Goal: Task Accomplishment & Management: Manage account settings

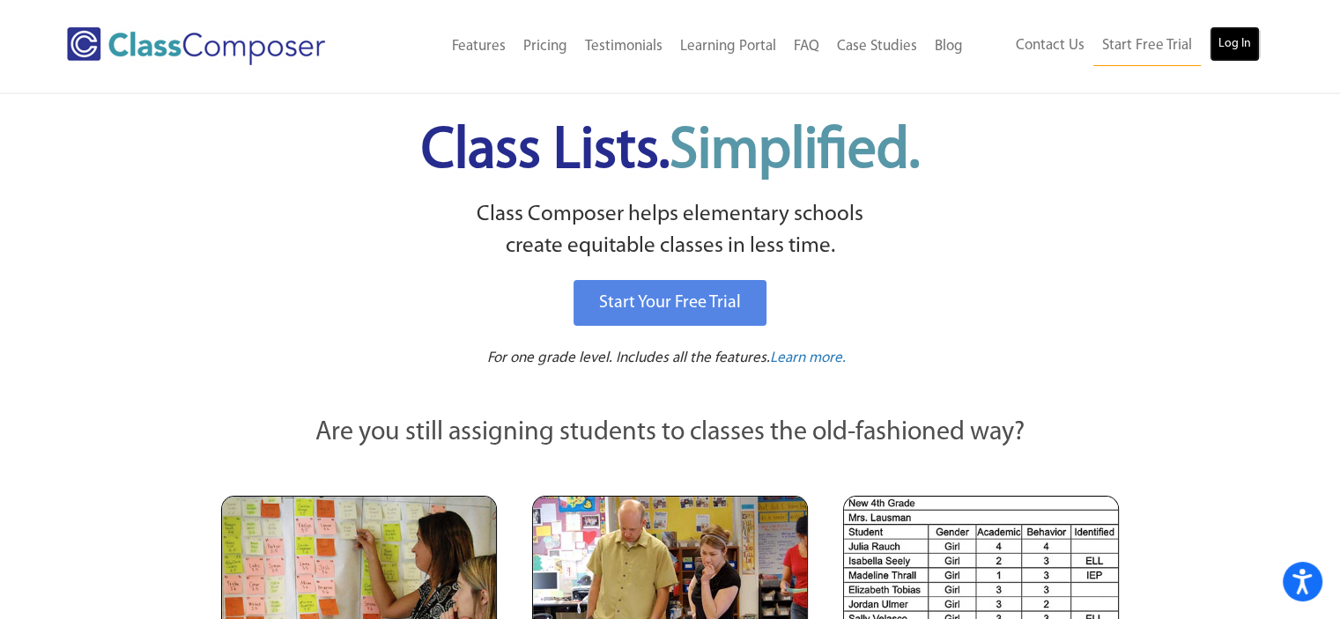
click at [1239, 40] on link "Log In" at bounding box center [1234, 43] width 50 height 35
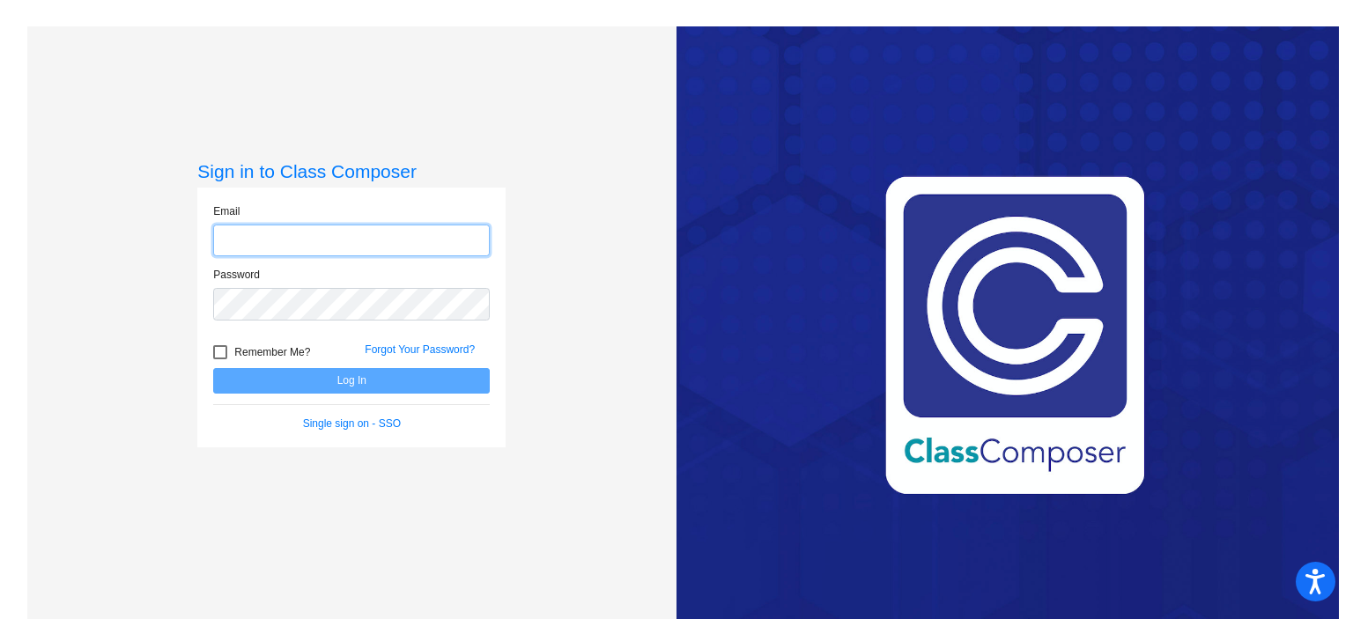
type input "[EMAIL_ADDRESS][DOMAIN_NAME]"
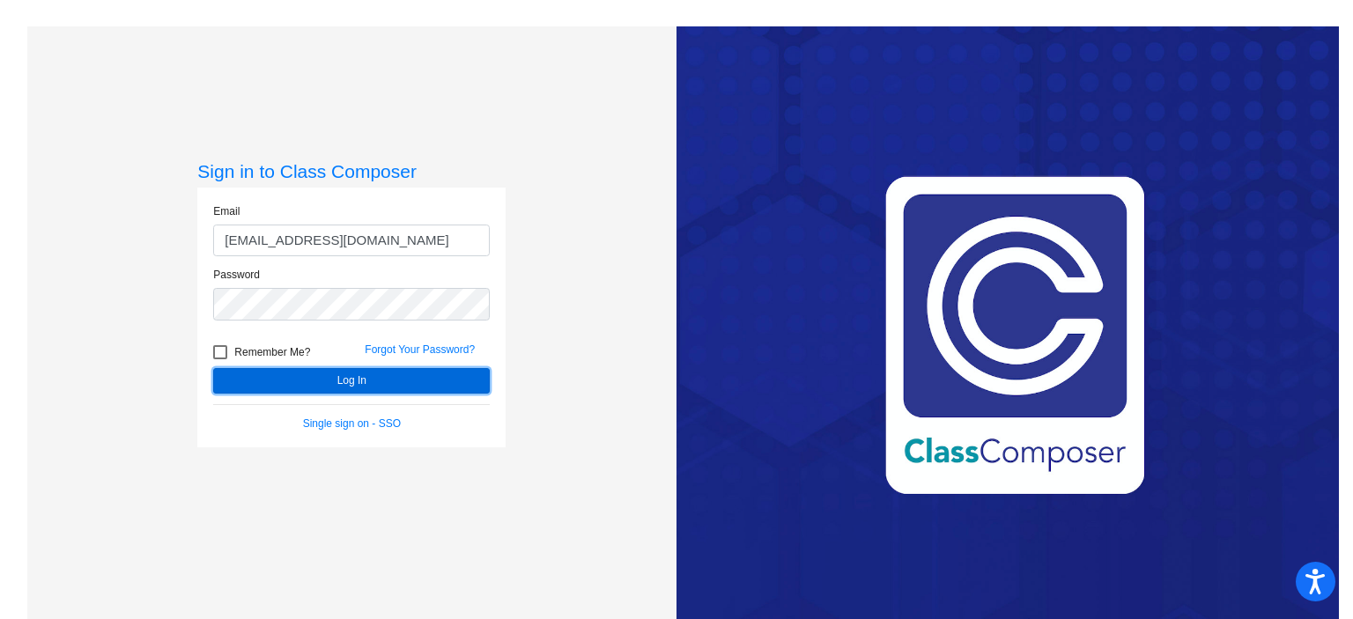
click at [306, 383] on button "Log In" at bounding box center [351, 381] width 277 height 26
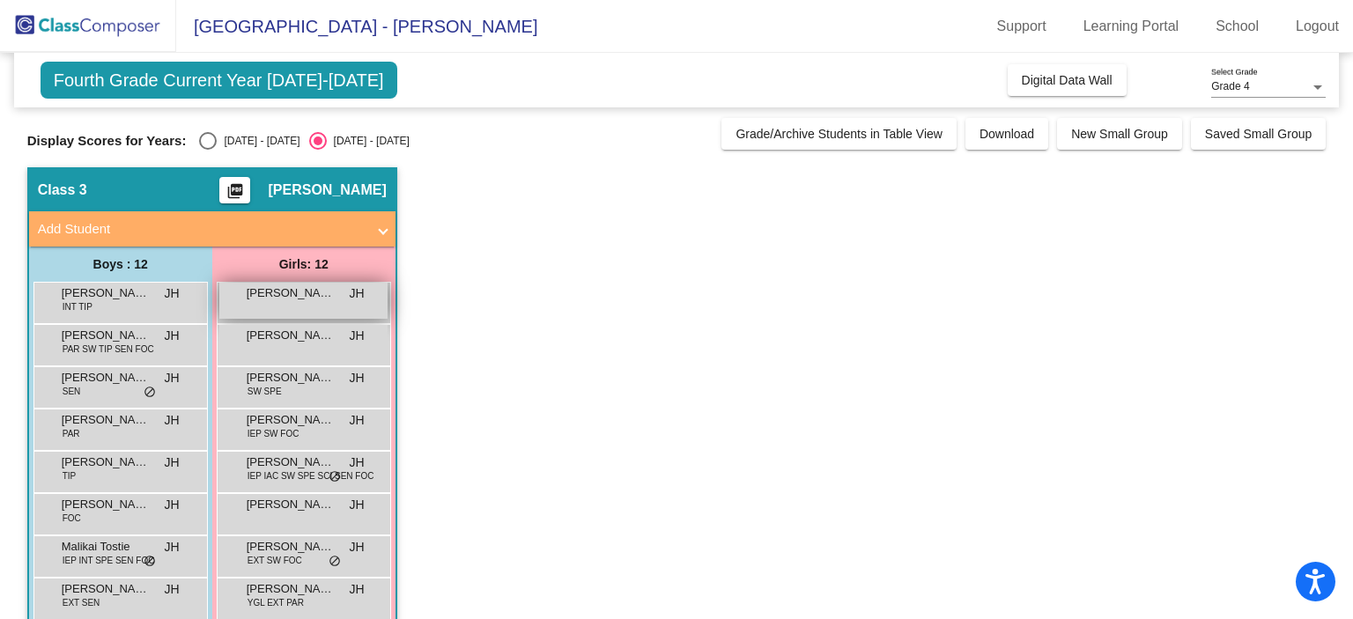
click at [266, 317] on div "[PERSON_NAME] JH lock do_not_disturb_alt" at bounding box center [303, 301] width 168 height 36
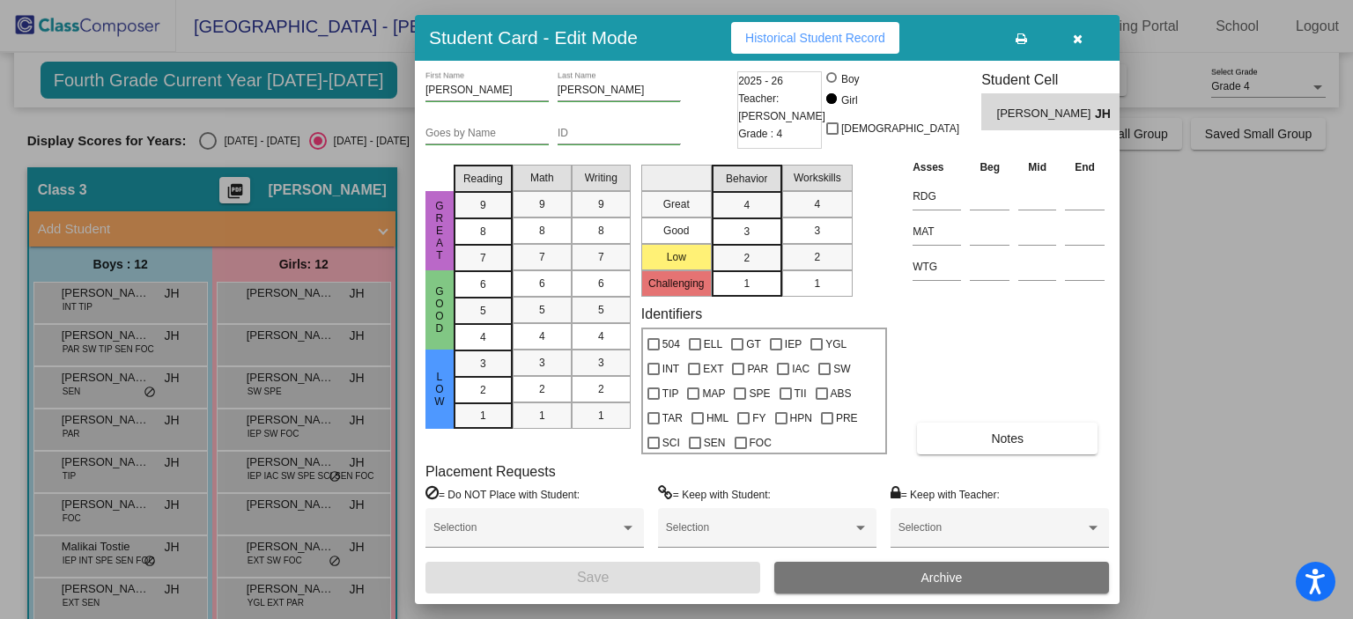
click at [146, 380] on div at bounding box center [676, 309] width 1353 height 619
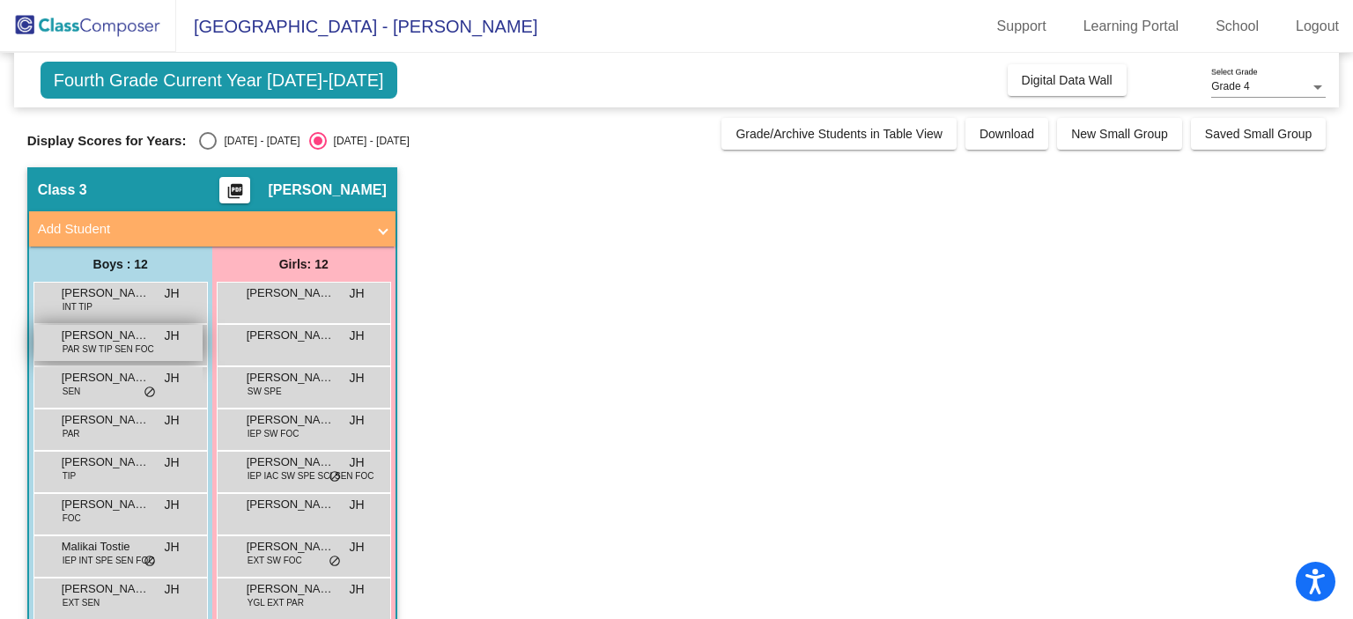
click at [112, 338] on span "[PERSON_NAME]" at bounding box center [106, 336] width 88 height 18
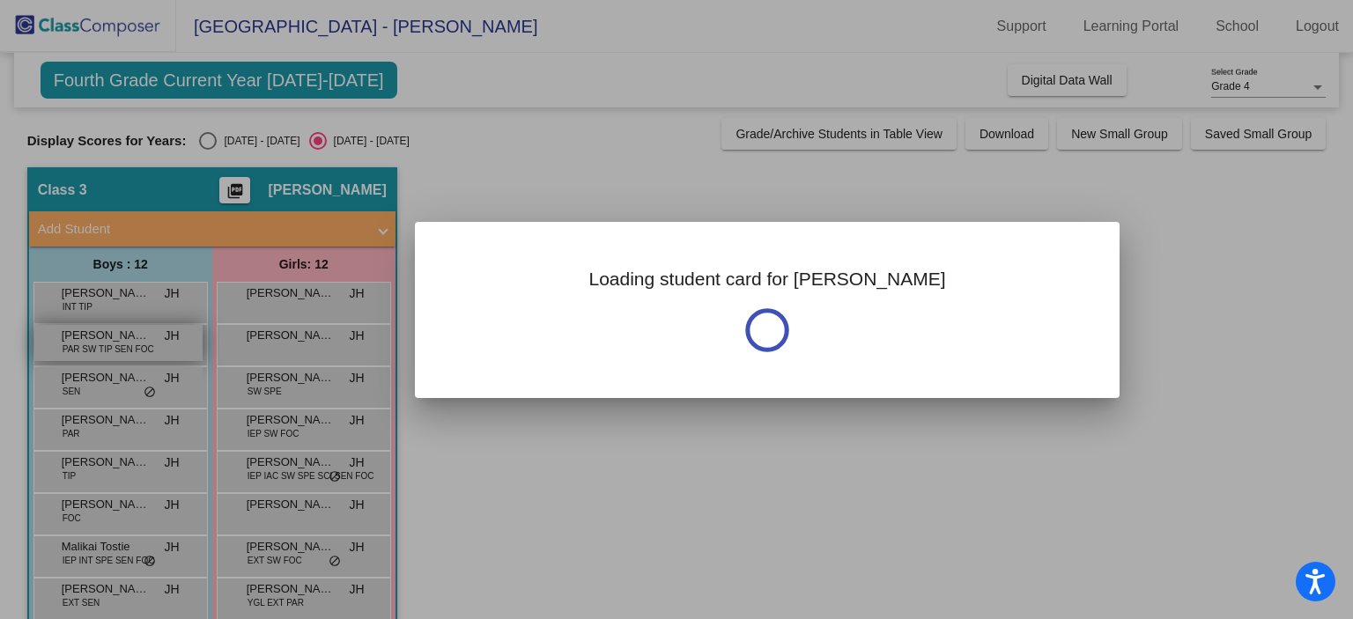
click at [112, 338] on div at bounding box center [676, 309] width 1353 height 619
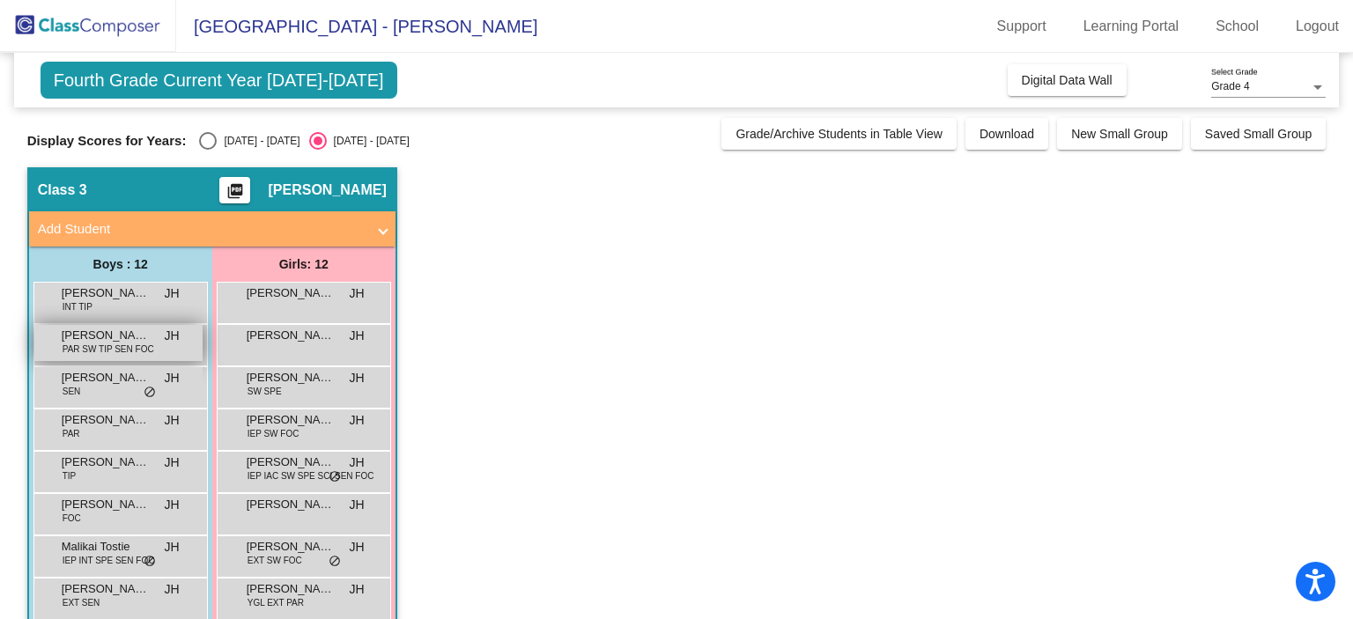
click at [112, 338] on span "Cylas Engel" at bounding box center [106, 336] width 88 height 18
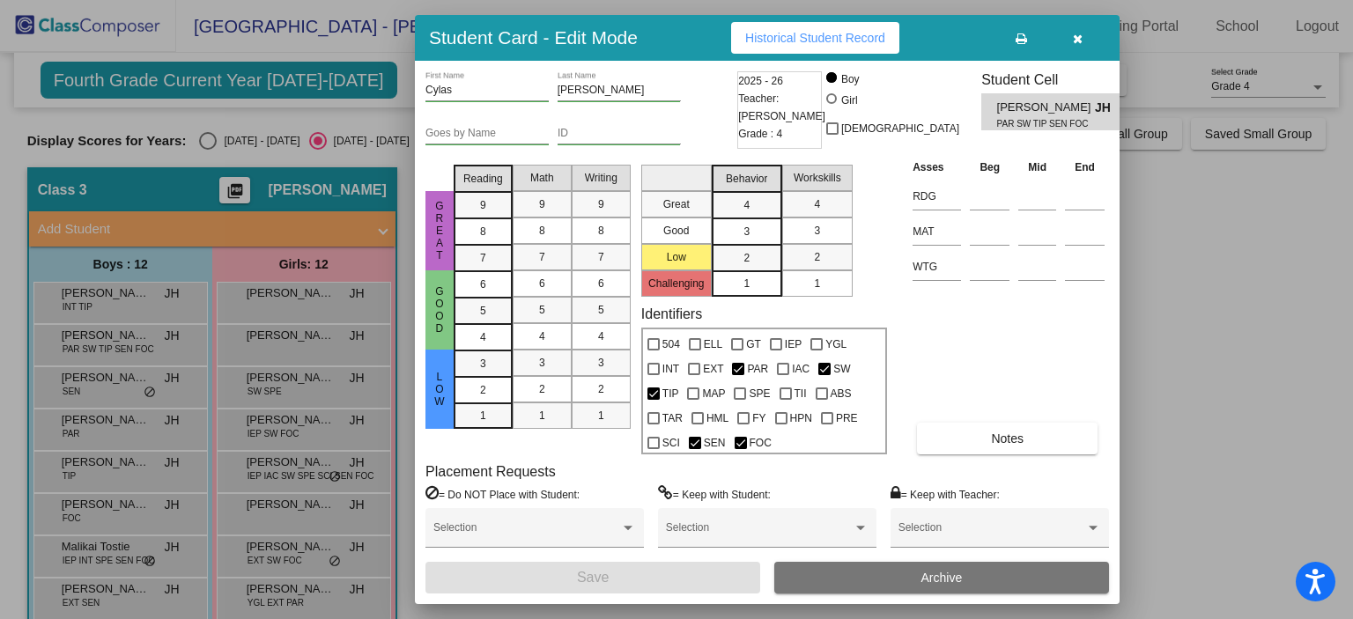
click at [1082, 38] on button "button" at bounding box center [1077, 38] width 56 height 32
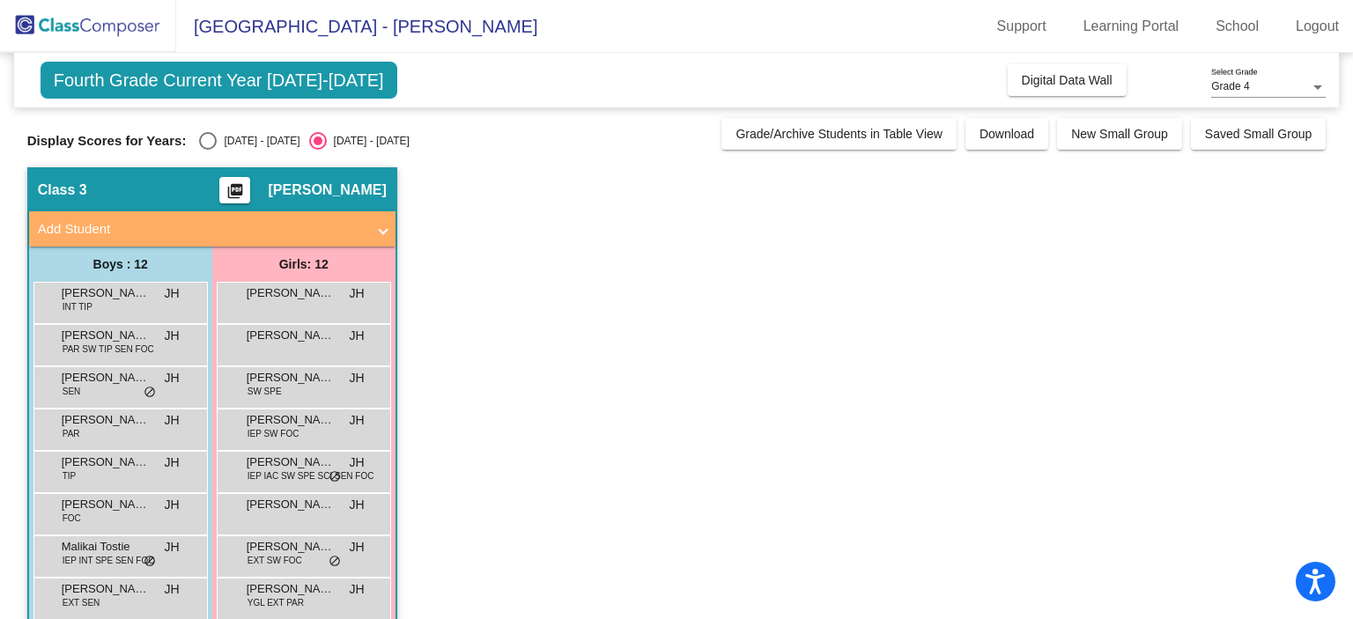
click at [214, 138] on div "Select an option" at bounding box center [208, 141] width 18 height 18
click at [208, 150] on input "2024 - 2025" at bounding box center [207, 150] width 1 height 1
radio input "true"
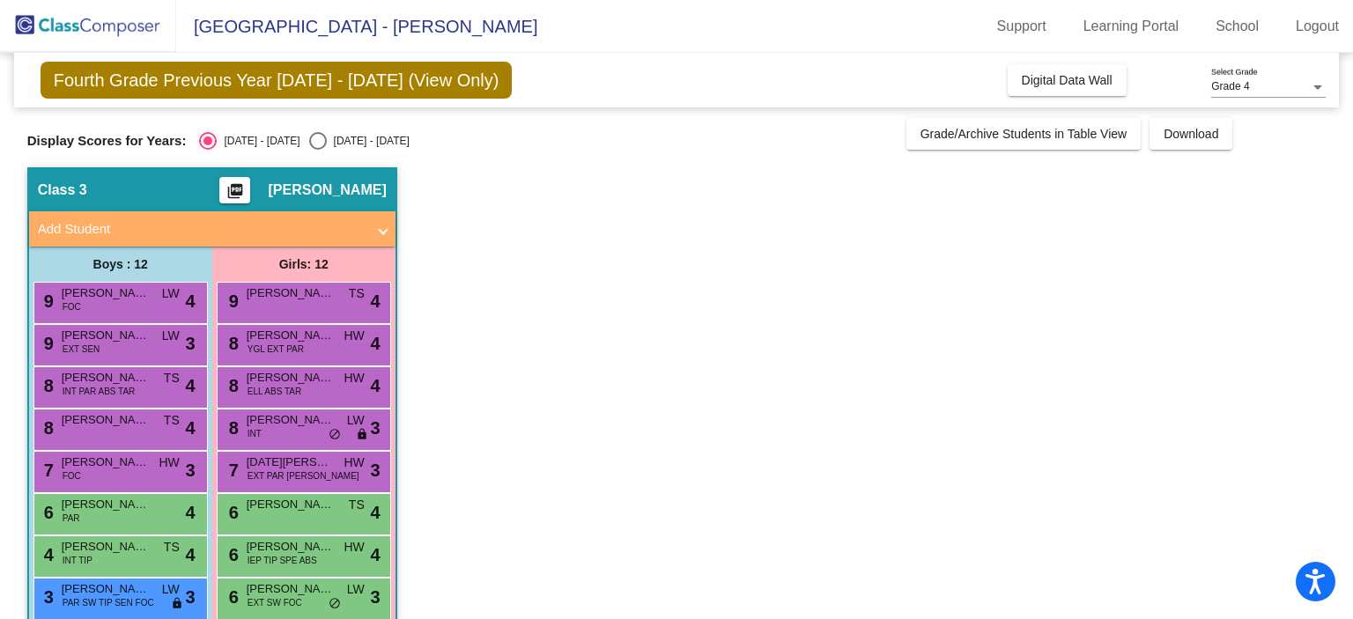
click at [309, 140] on div "Select an option" at bounding box center [318, 141] width 18 height 18
click at [317, 150] on input "2025 - 2026" at bounding box center [317, 150] width 1 height 1
radio input "true"
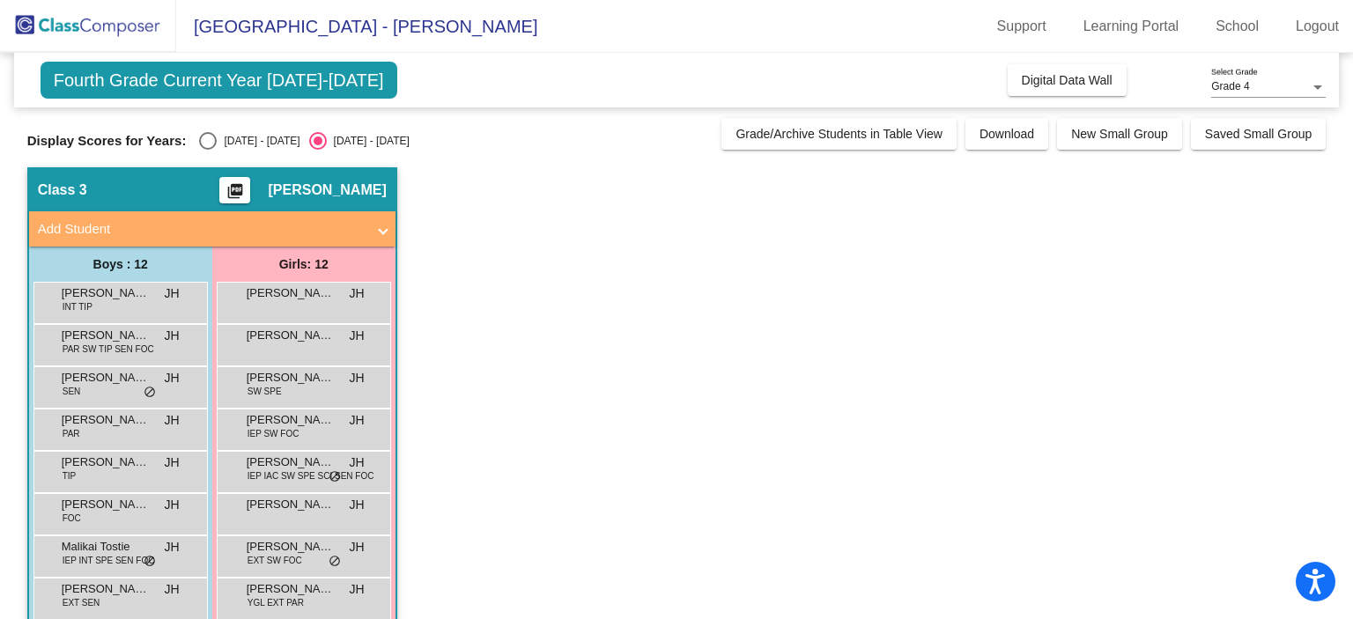
click at [204, 137] on div "Select an option" at bounding box center [208, 141] width 18 height 18
click at [207, 150] on input "2024 - 2025" at bounding box center [207, 150] width 1 height 1
radio input "true"
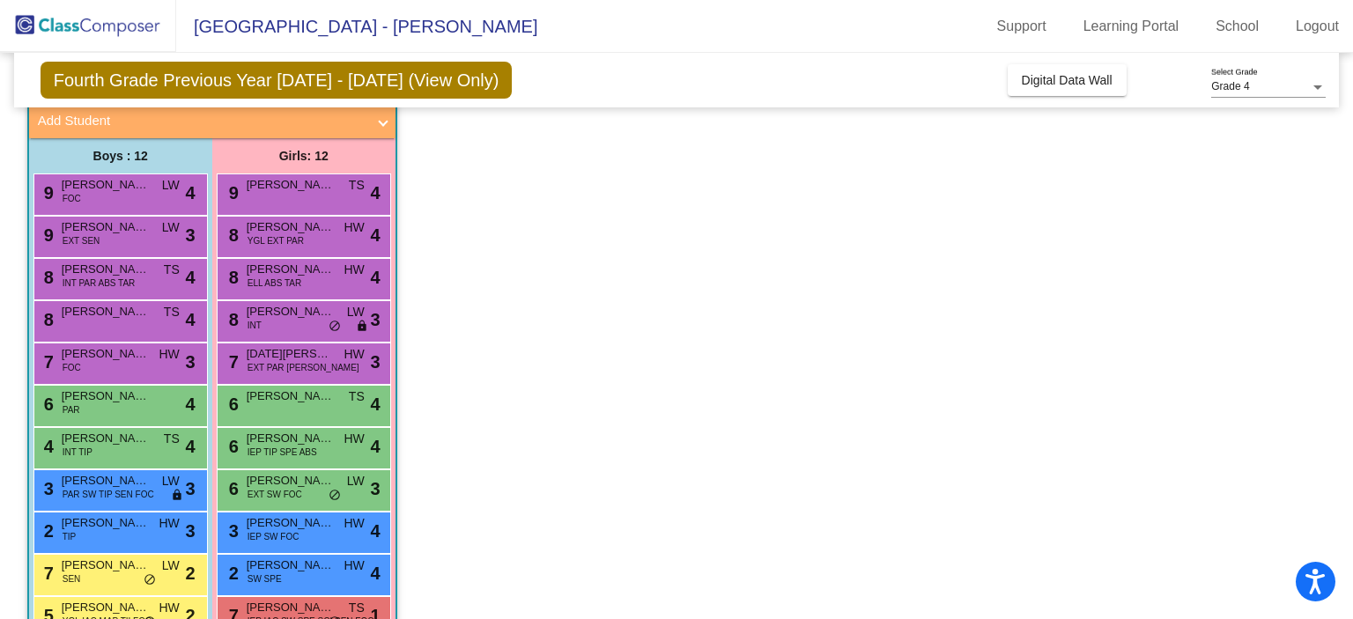
scroll to position [197, 0]
